Goal: Transaction & Acquisition: Purchase product/service

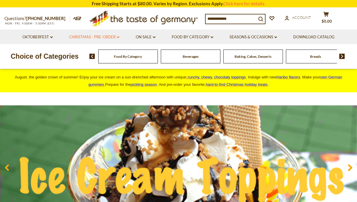
click at [108, 38] on link "Christmas - PRE-ORDER dropdown_arrow" at bounding box center [94, 37] width 50 height 6
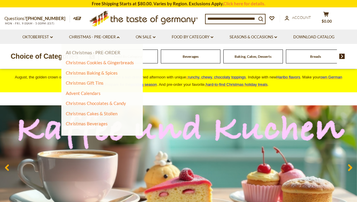
click at [114, 54] on link "All Christmas - PRE-ORDER" at bounding box center [93, 52] width 55 height 5
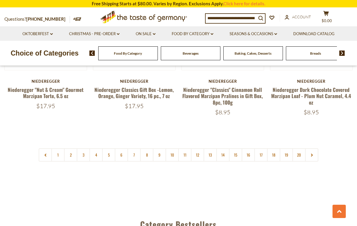
scroll to position [1389, 0]
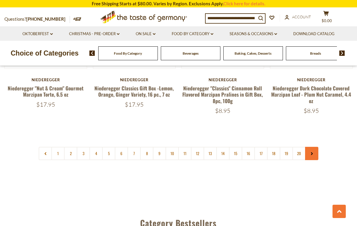
click at [310, 152] on icon at bounding box center [312, 153] width 4 height 3
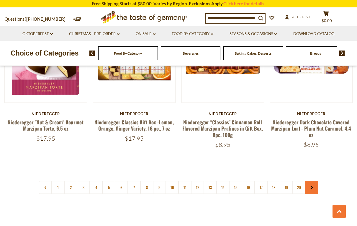
scroll to position [1364, 0]
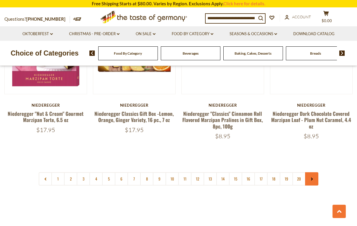
click at [314, 172] on link at bounding box center [311, 178] width 13 height 13
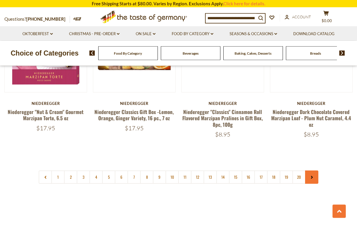
scroll to position [1377, 0]
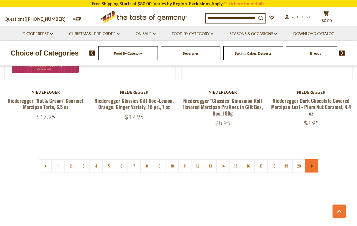
click at [311, 165] on icon at bounding box center [312, 166] width 4 height 3
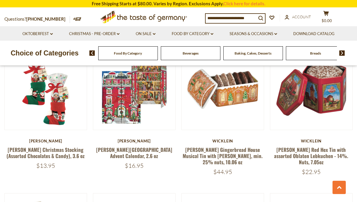
scroll to position [319, 0]
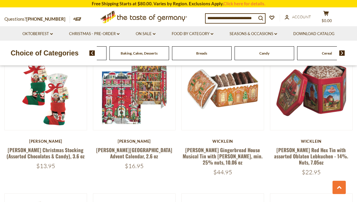
click at [85, 53] on span "Beverages" at bounding box center [77, 53] width 16 height 4
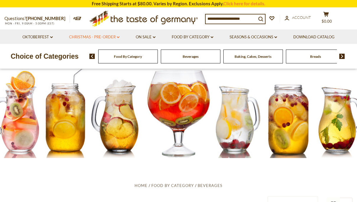
click at [115, 39] on link "Christmas - PRE-ORDER dropdown_arrow" at bounding box center [94, 37] width 50 height 6
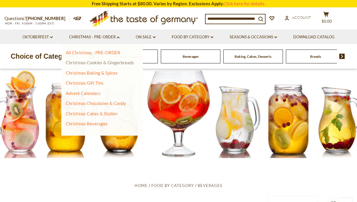
click at [125, 64] on link "Christmas Cookies & Gingerbreads" at bounding box center [100, 62] width 68 height 5
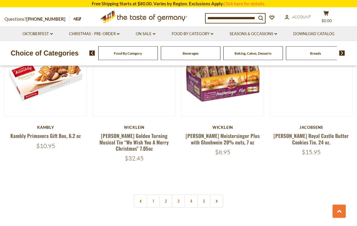
scroll to position [1341, 0]
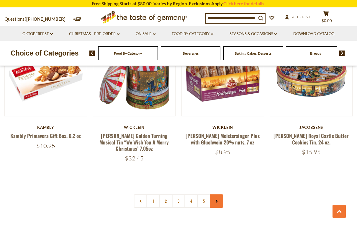
click at [219, 194] on link at bounding box center [216, 200] width 13 height 13
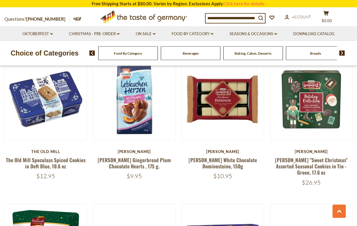
scroll to position [455, 0]
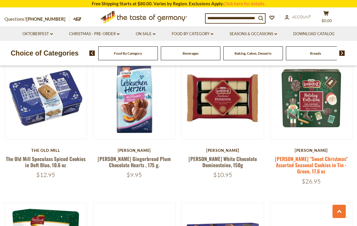
click at [295, 157] on link "Lambertz "Sweet Christmas" Assorted Seasonal Cookies in Tin - Green, 17.6 oz" at bounding box center [311, 165] width 73 height 20
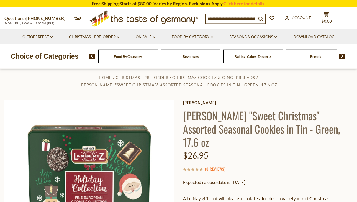
scroll to position [4, 0]
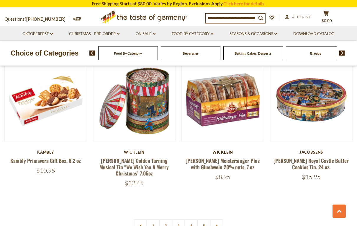
scroll to position [1319, 0]
click at [219, 202] on link at bounding box center [216, 225] width 13 height 13
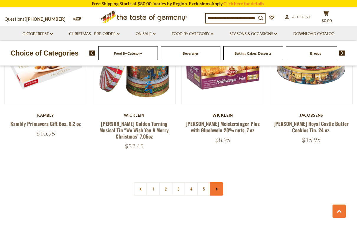
scroll to position [1356, 0]
click at [215, 182] on link at bounding box center [216, 188] width 13 height 13
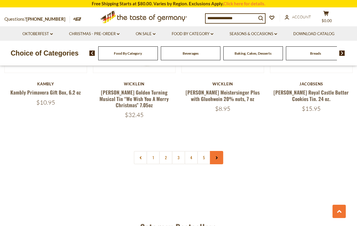
scroll to position [1391, 0]
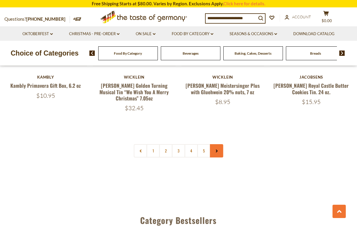
click at [218, 144] on link at bounding box center [216, 150] width 13 height 13
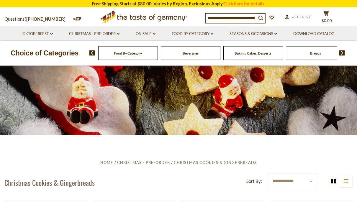
scroll to position [5, 0]
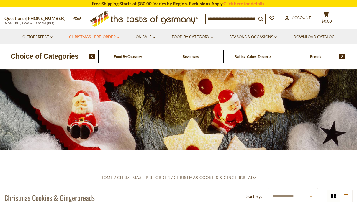
click at [110, 36] on link "Christmas - PRE-ORDER dropdown_arrow" at bounding box center [94, 37] width 50 height 6
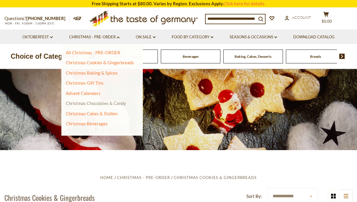
click at [116, 104] on link "Christmas Chocolates & Candy" at bounding box center [96, 103] width 60 height 5
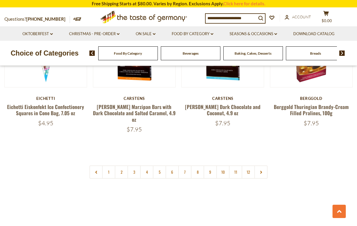
scroll to position [1372, 0]
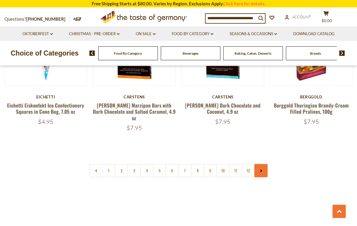
click at [258, 164] on link at bounding box center [260, 170] width 13 height 13
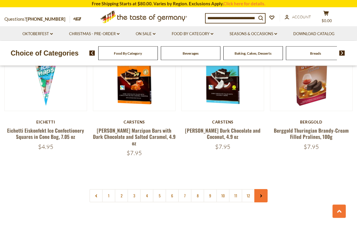
scroll to position [1361, 0]
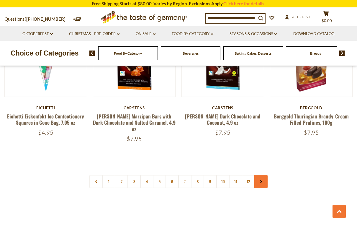
click at [260, 180] on icon at bounding box center [261, 181] width 4 height 3
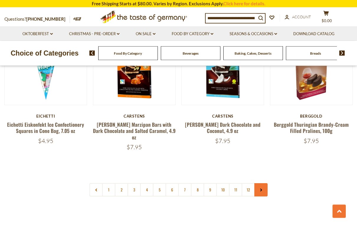
scroll to position [1353, 0]
click at [261, 183] on link at bounding box center [260, 189] width 13 height 13
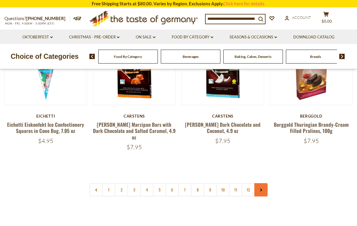
scroll to position [0, 0]
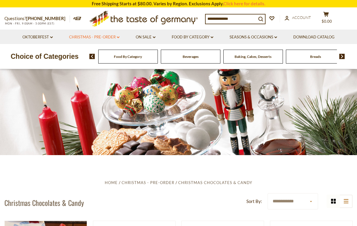
click at [93, 39] on link "Christmas - PRE-ORDER dropdown_arrow" at bounding box center [94, 37] width 50 height 6
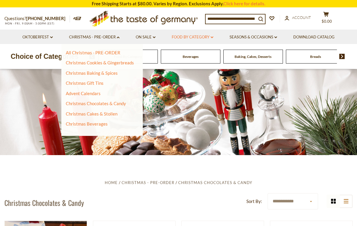
click at [190, 37] on link "Food By Category dropdown_arrow" at bounding box center [193, 37] width 42 height 6
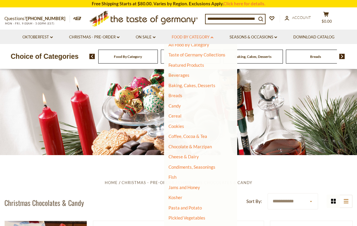
scroll to position [1, 0]
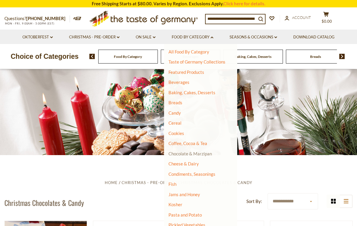
click at [210, 151] on link "Chocolate & Marzipan" at bounding box center [190, 153] width 43 height 5
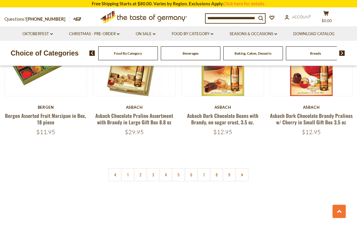
scroll to position [1361, 0]
click at [241, 173] on icon at bounding box center [242, 174] width 4 height 3
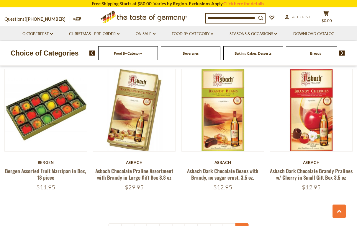
scroll to position [1314, 0]
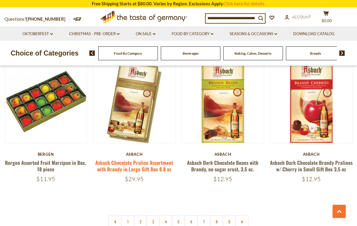
click at [159, 159] on link "Asbach Chocolate Praline Assortment with Brandy in Large Gift Box 8.8 oz" at bounding box center [134, 166] width 78 height 14
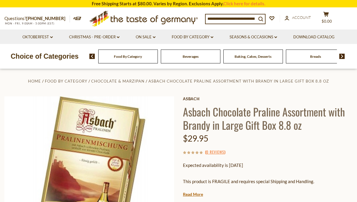
click at [232, 22] on input at bounding box center [231, 18] width 51 height 8
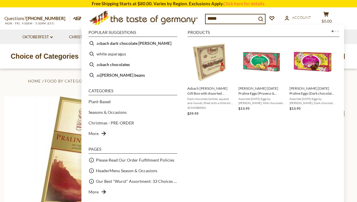
type input "******"
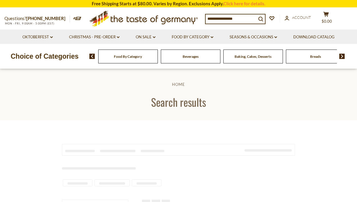
type input "******"
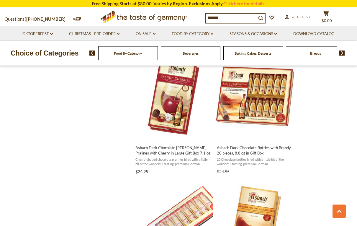
scroll to position [514, 0]
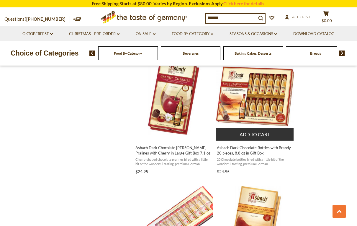
click at [265, 157] on span "20 Chocolate bottles filled with a little bit of the wonderful tasting, premium…" at bounding box center [255, 161] width 76 height 9
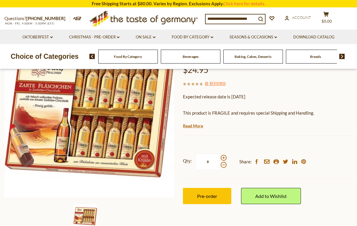
scroll to position [89, 0]
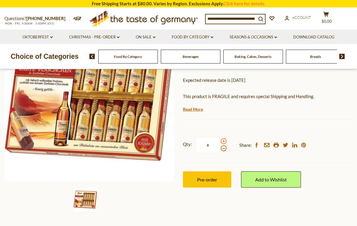
click at [223, 140] on span at bounding box center [224, 141] width 6 height 6
click at [220, 140] on input "*" at bounding box center [208, 145] width 24 height 16
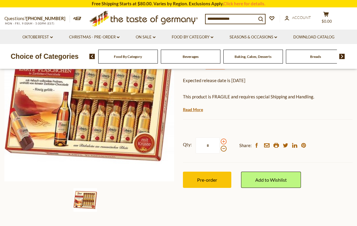
click at [224, 139] on span at bounding box center [224, 141] width 6 height 6
click at [220, 139] on input "*" at bounding box center [208, 145] width 24 height 16
type input "*"
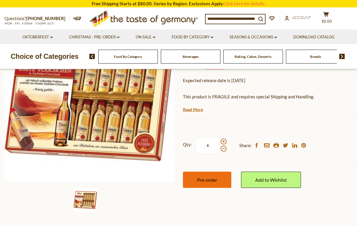
click at [222, 179] on button "Pre-order" at bounding box center [207, 180] width 48 height 16
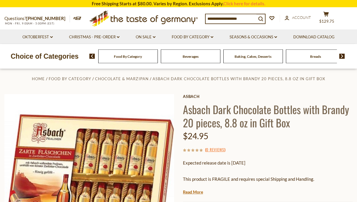
scroll to position [0, 0]
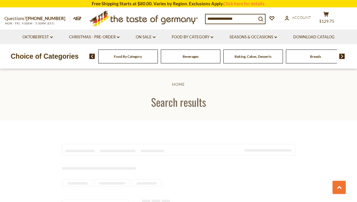
type input "******"
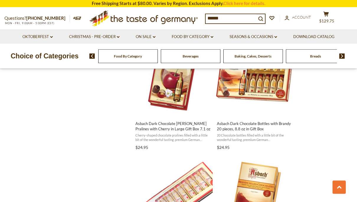
scroll to position [550, 0]
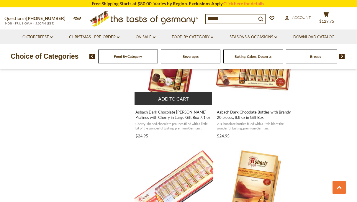
click at [194, 115] on span "Asbach Dark Chocolate [PERSON_NAME] Pralines with Cherry in Large Gift Box 7.1 …" at bounding box center [173, 115] width 76 height 11
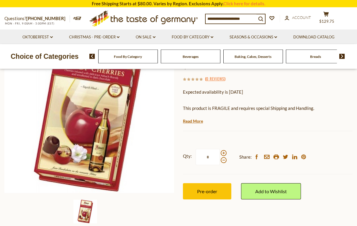
scroll to position [84, 0]
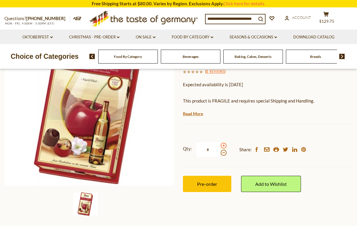
click at [223, 143] on span at bounding box center [224, 146] width 6 height 6
click at [220, 143] on input "*" at bounding box center [208, 149] width 24 height 16
type input "*"
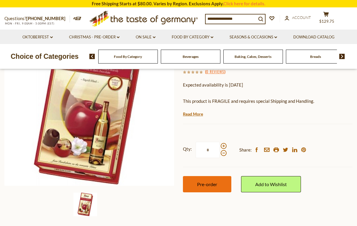
click at [217, 182] on span "Pre-order" at bounding box center [207, 184] width 20 height 6
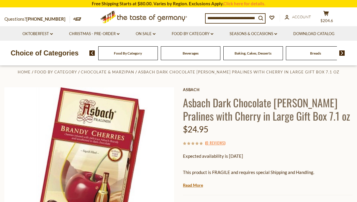
scroll to position [0, 0]
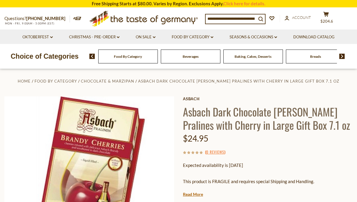
click at [238, 21] on input at bounding box center [231, 18] width 51 height 8
type input "**********"
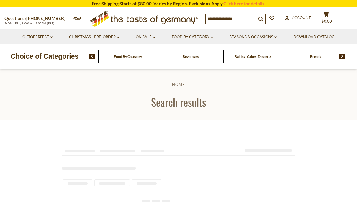
type input "**********"
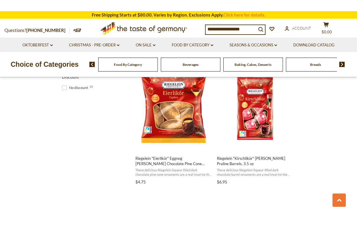
scroll to position [362, 0]
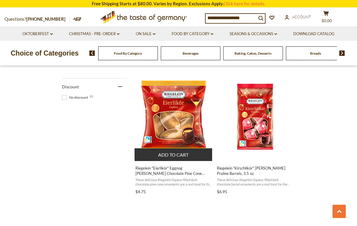
click at [174, 174] on span "Riegelein "Eierlikör" Eggnog [PERSON_NAME] Chocolate Pine Cone Ornaments, 3.5 oz" at bounding box center [173, 170] width 76 height 11
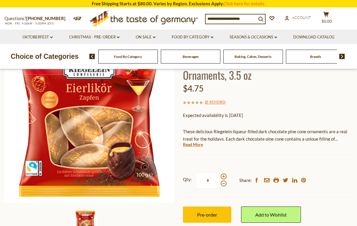
scroll to position [85, 0]
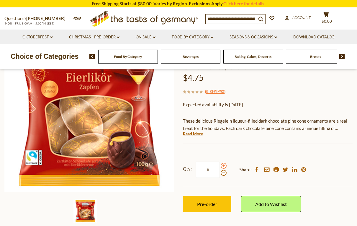
click at [225, 163] on span at bounding box center [224, 166] width 6 height 6
click at [220, 161] on input "*" at bounding box center [208, 169] width 24 height 16
type input "*"
click at [220, 196] on button "Pre-order" at bounding box center [207, 204] width 48 height 16
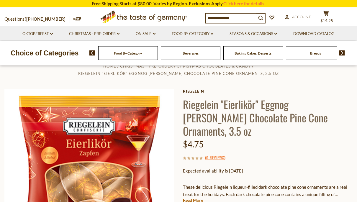
scroll to position [0, 0]
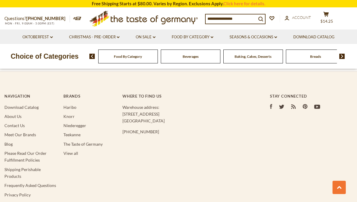
type input "**********"
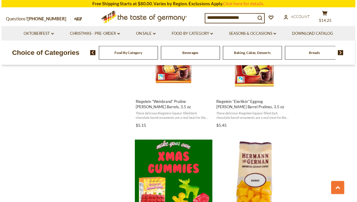
scroll to position [520, 0]
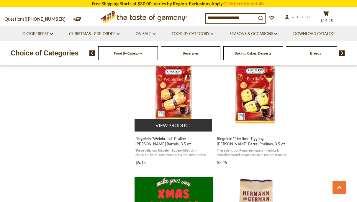
click at [176, 143] on span "Riegelein "Weinbrand" Praline [PERSON_NAME] Barrels, 3.5 oz" at bounding box center [173, 141] width 76 height 11
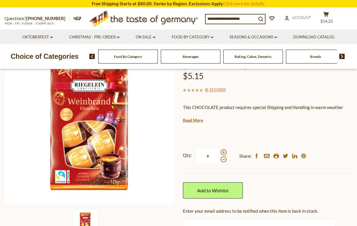
scroll to position [81, 0]
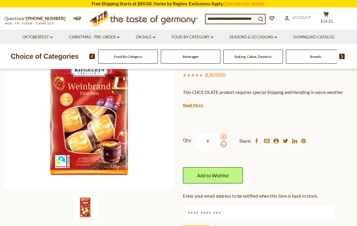
click at [224, 134] on span at bounding box center [224, 137] width 6 height 6
click at [220, 133] on input "*" at bounding box center [208, 141] width 24 height 16
type input "*"
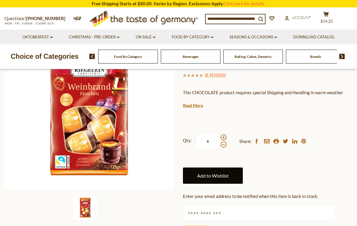
click at [212, 172] on link "Add to Wishlist" at bounding box center [213, 175] width 60 height 16
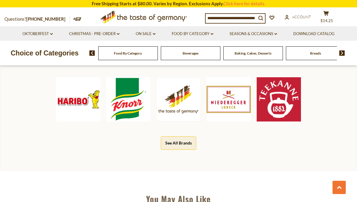
scroll to position [215, 0]
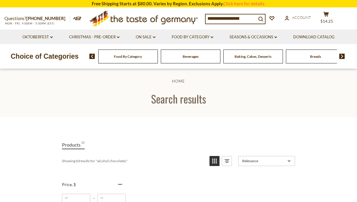
click at [252, 17] on input "**********" at bounding box center [231, 18] width 51 height 8
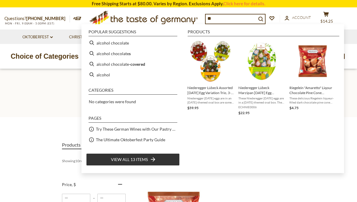
type input "*"
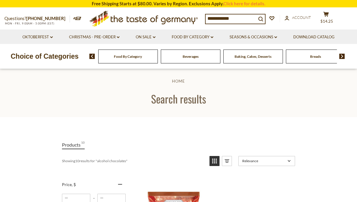
type input "**********"
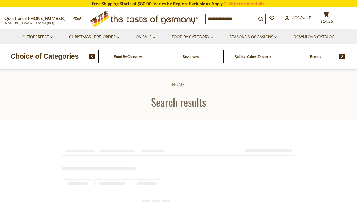
type input "**********"
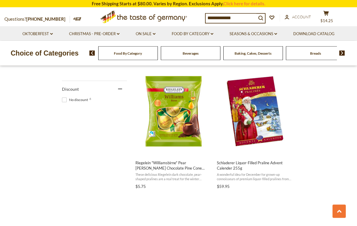
scroll to position [378, 0]
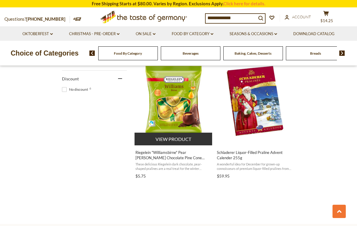
click at [193, 154] on span "Riegelein "Williamsbirne" Pear [PERSON_NAME] Chocolate Pine Cone Ornaments , 4.…" at bounding box center [173, 155] width 76 height 11
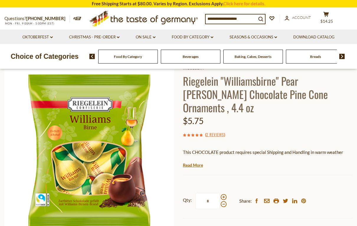
scroll to position [46, 0]
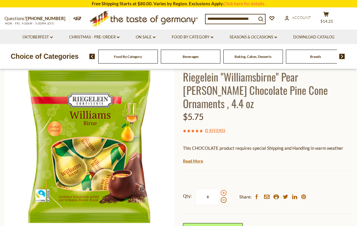
click at [225, 190] on span at bounding box center [224, 193] width 6 height 6
click at [220, 189] on input "*" at bounding box center [208, 197] width 24 height 16
click at [223, 190] on span at bounding box center [224, 193] width 6 height 6
click at [220, 189] on input "*" at bounding box center [208, 197] width 24 height 16
type input "*"
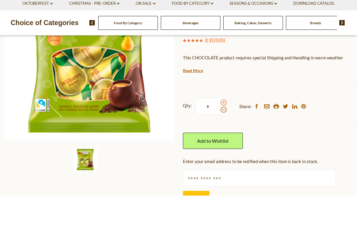
scroll to position [120, 0]
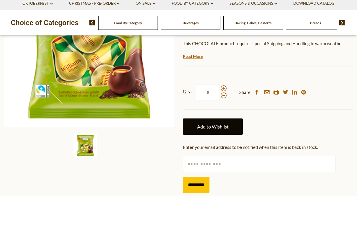
click at [228, 149] on link "Add to Wishlist" at bounding box center [213, 157] width 60 height 16
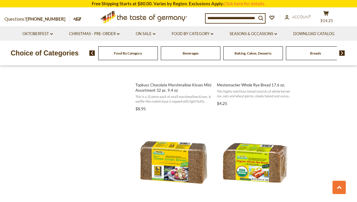
scroll to position [672, 0]
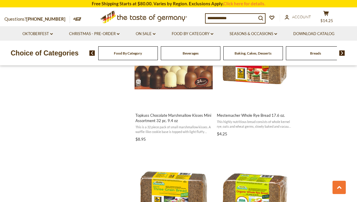
click at [240, 15] on input at bounding box center [231, 18] width 51 height 8
type input "**********"
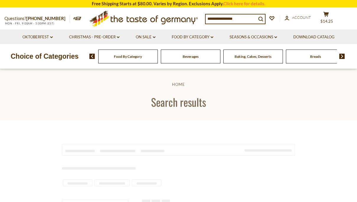
type input "**********"
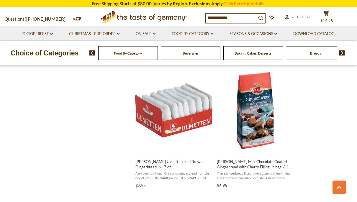
scroll to position [595, 0]
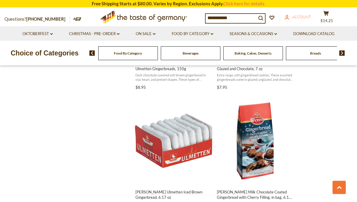
click at [302, 17] on span "Account" at bounding box center [301, 16] width 19 height 5
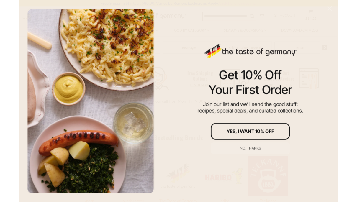
scroll to position [201, 0]
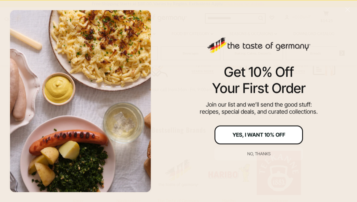
click at [283, 138] on button "Yes, I Want 10% Off" at bounding box center [259, 134] width 89 height 19
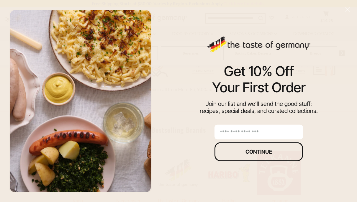
click at [287, 133] on input "email" at bounding box center [259, 132] width 89 height 15
type input "**********"
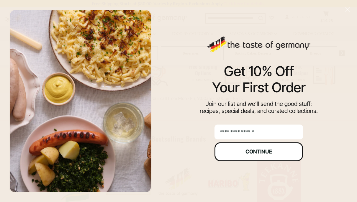
click at [271, 145] on button "Continue" at bounding box center [259, 151] width 89 height 19
